Goal: Task Accomplishment & Management: Use online tool/utility

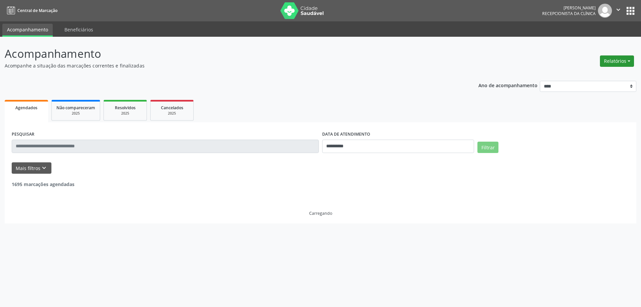
click at [623, 58] on button "Relatórios" at bounding box center [617, 60] width 34 height 11
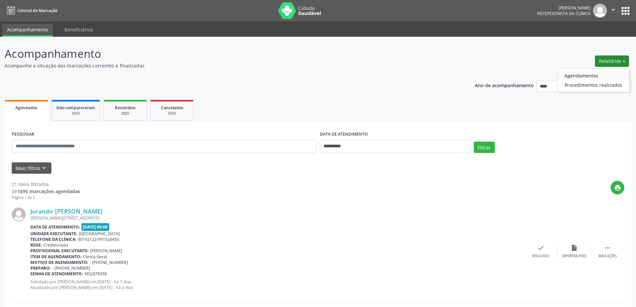
click at [578, 77] on link "Agendamentos" at bounding box center [594, 75] width 72 height 9
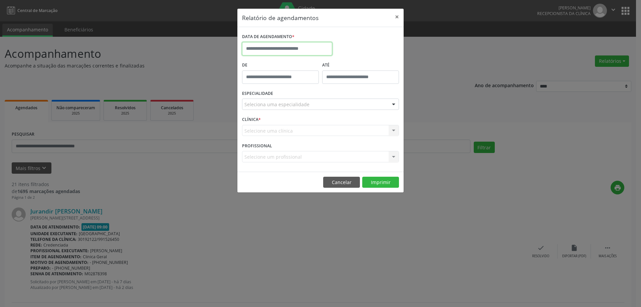
click at [272, 47] on input "text" at bounding box center [287, 48] width 90 height 13
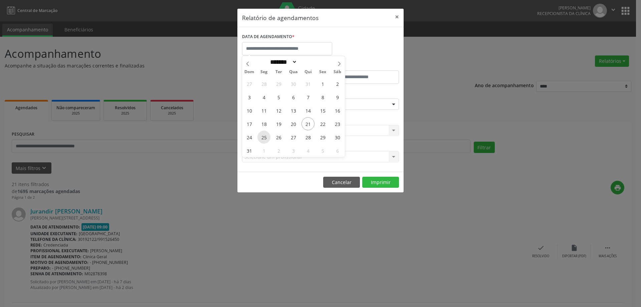
click at [265, 134] on span "25" at bounding box center [264, 137] width 13 height 13
type input "**********"
click at [265, 134] on span "25" at bounding box center [264, 137] width 13 height 13
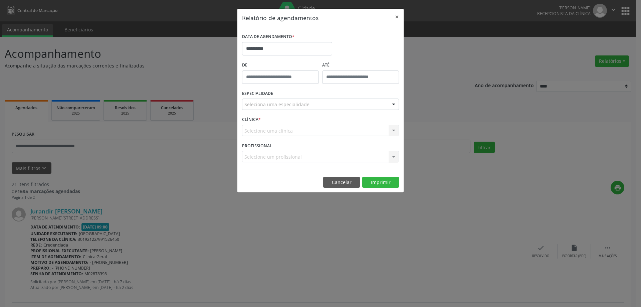
click at [265, 134] on div "Selecione uma clínica Nenhum resultado encontrado para: " " Não há nenhuma opçã…" at bounding box center [320, 130] width 157 height 11
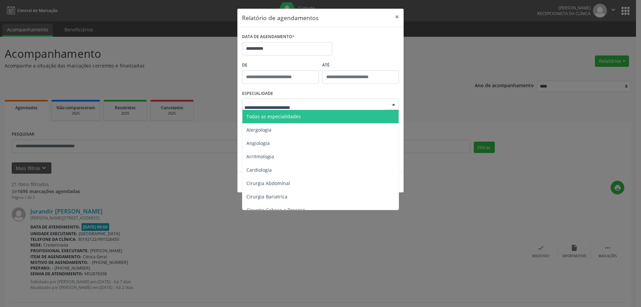
click at [268, 101] on div at bounding box center [320, 104] width 157 height 11
click at [272, 118] on span "Todas as especialidades" at bounding box center [274, 116] width 54 height 6
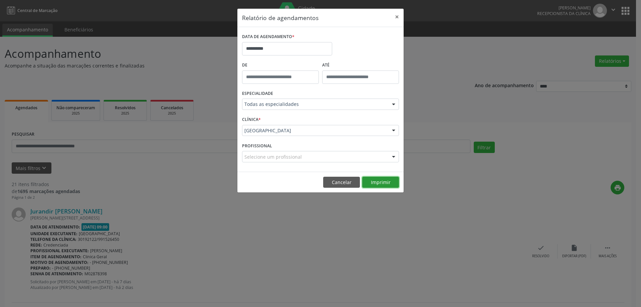
click at [389, 182] on button "Imprimir" at bounding box center [380, 182] width 37 height 11
